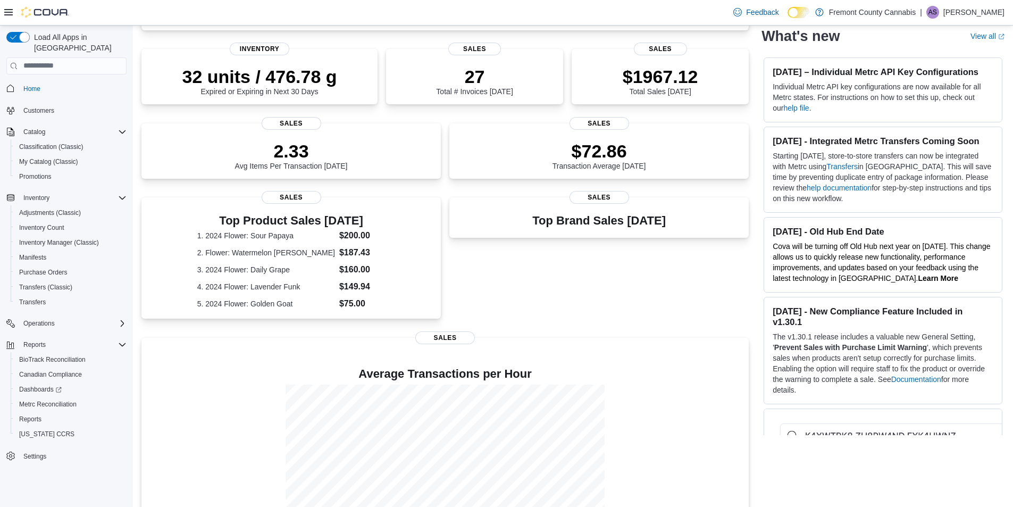
scroll to position [94, 0]
